Goal: Information Seeking & Learning: Understand process/instructions

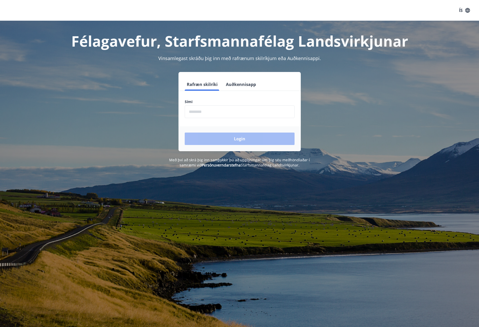
drag, startPoint x: 218, startPoint y: 121, endPoint x: 244, endPoint y: 92, distance: 38.5
click at [231, 101] on form "Rafræn skilríki Auðkennisapp Sími ​ Login" at bounding box center [239, 114] width 122 height 73
click at [213, 113] on input "phone" at bounding box center [240, 111] width 110 height 13
click at [215, 112] on input "phone" at bounding box center [240, 111] width 110 height 13
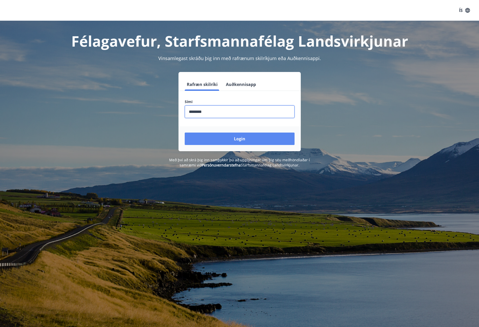
type input "********"
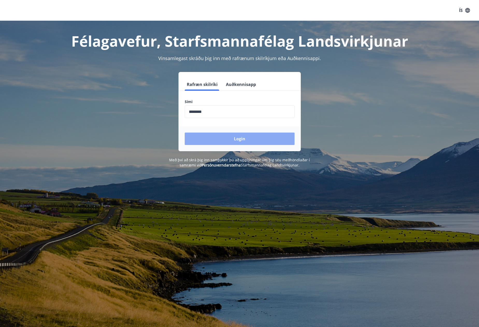
click at [229, 144] on button "Login" at bounding box center [240, 139] width 110 height 12
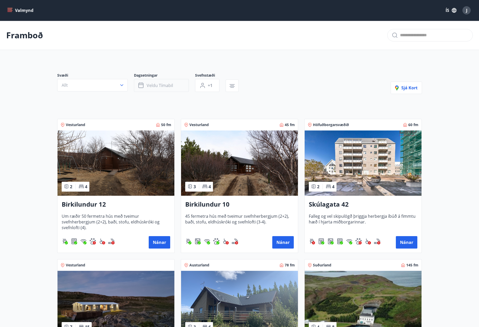
click at [152, 83] on span "Veldu tímabil" at bounding box center [160, 86] width 26 height 6
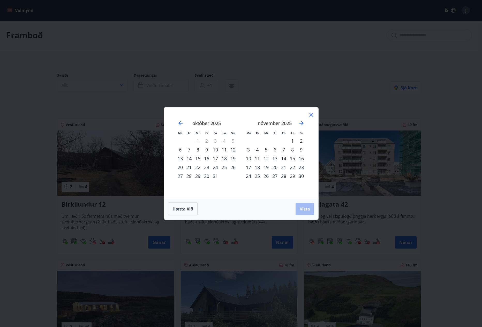
click at [313, 113] on icon at bounding box center [311, 115] width 6 height 6
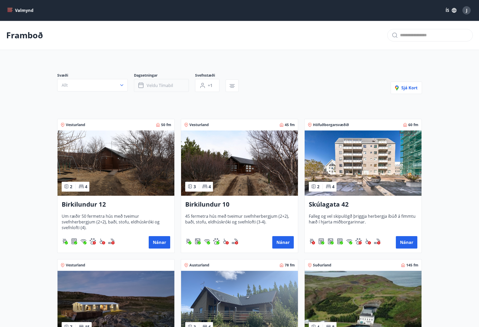
click at [163, 82] on button "Veldu tímabil" at bounding box center [161, 85] width 55 height 13
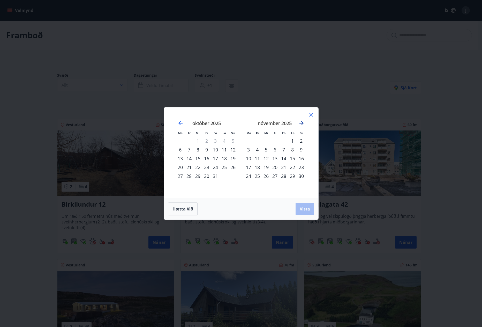
click at [303, 124] on icon "Move forward to switch to the next month." at bounding box center [302, 123] width 6 height 6
click at [207, 154] on div "15" at bounding box center [206, 158] width 9 height 9
click at [236, 167] on div "25" at bounding box center [233, 167] width 9 height 9
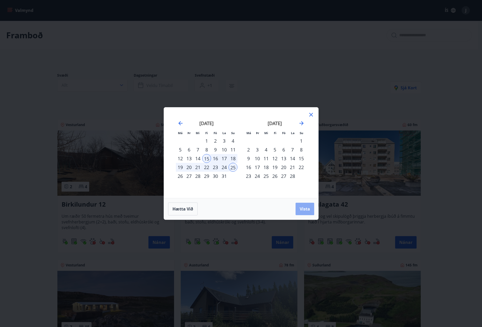
click at [303, 208] on span "Vista" at bounding box center [305, 209] width 10 height 6
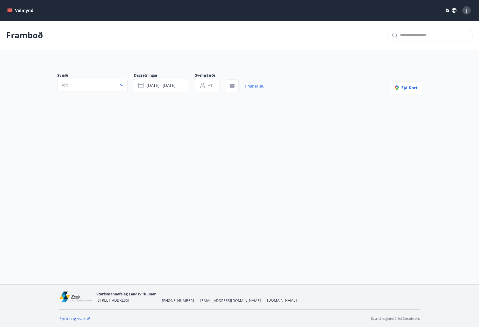
scroll to position [1, 0]
click at [73, 319] on link "Spurt og svarað" at bounding box center [74, 318] width 31 height 6
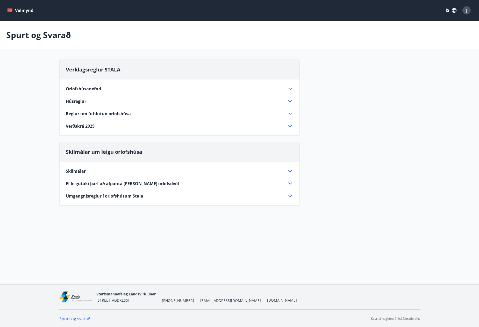
click at [82, 113] on span "Reglur um úthlutun orlofshúsa" at bounding box center [98, 114] width 65 height 6
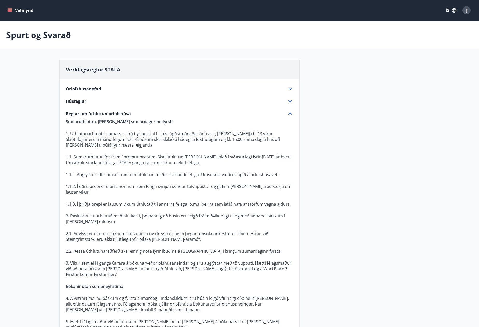
click at [82, 87] on span "Orlofshúsanefnd" at bounding box center [83, 89] width 35 height 6
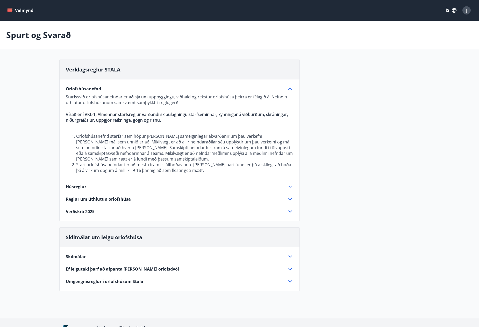
click at [80, 200] on span "Reglur um úthlutun orlofshúsa" at bounding box center [98, 199] width 65 height 6
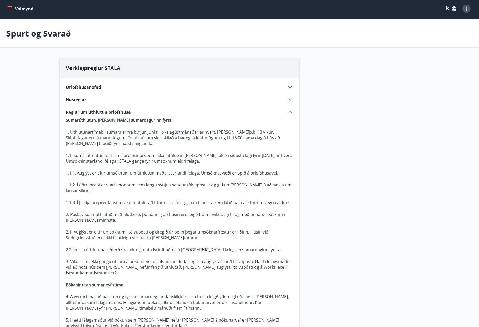
scroll to position [238, 0]
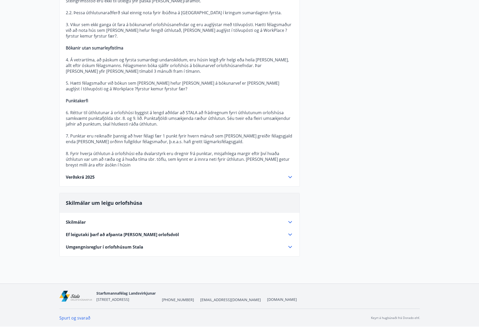
click at [77, 177] on span "Verðskrá 2025" at bounding box center [80, 177] width 29 height 6
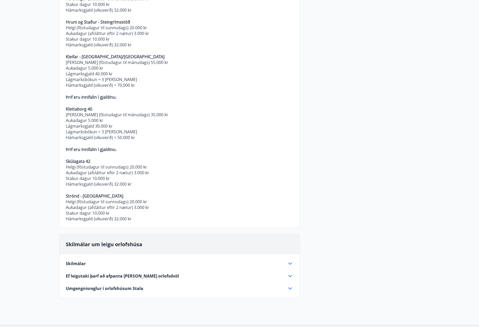
scroll to position [188, 0]
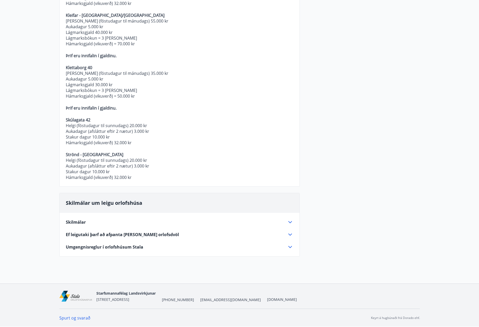
click at [327, 35] on div "Verklagsreglur STALA Orlofshúsanefnd Starfssvið orlofshúsanefndar er að sjá um …" at bounding box center [239, 66] width 360 height 391
click at [334, 85] on div "Verklagsreglur STALA Orlofshúsanefnd Starfssvið orlofshúsanefndar er að sjá um …" at bounding box center [239, 66] width 360 height 391
